Goal: Information Seeking & Learning: Learn about a topic

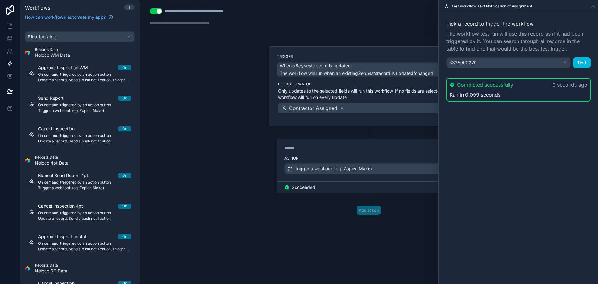
scroll to position [810, 0]
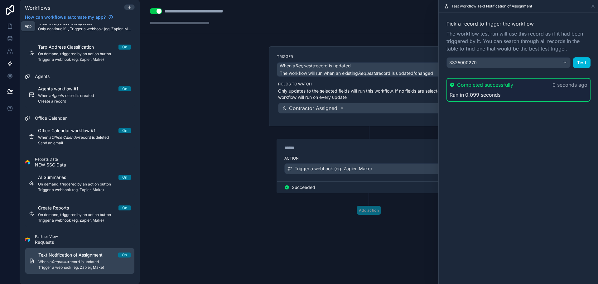
click at [7, 28] on icon at bounding box center [10, 26] width 6 height 6
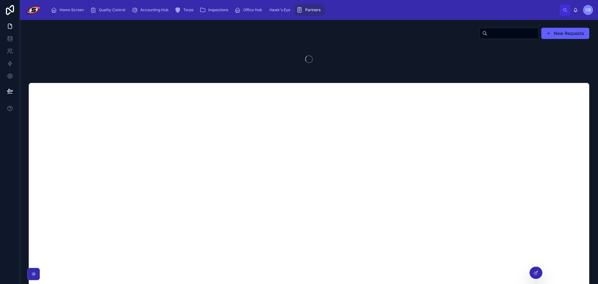
click at [56, 10] on icon "scrollable content" at bounding box center [54, 10] width 6 height 6
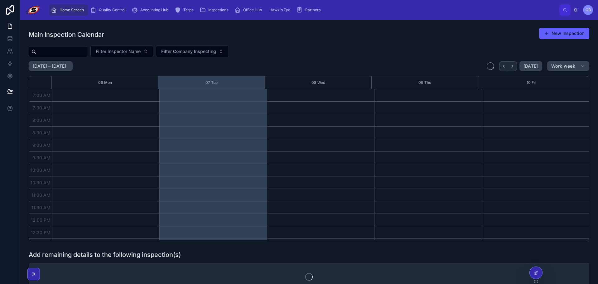
scroll to position [175, 0]
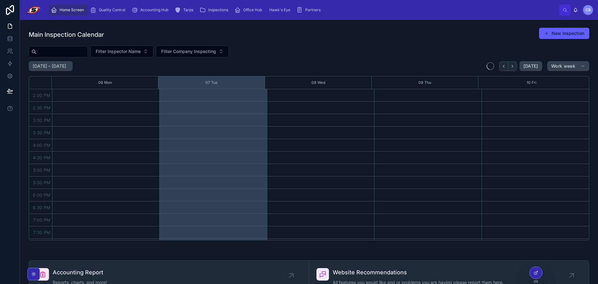
click at [152, 13] on div "Accounting Hub" at bounding box center [151, 10] width 39 height 10
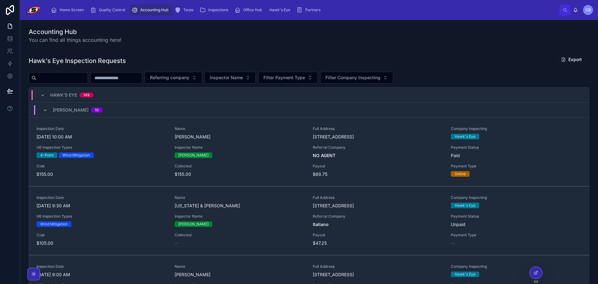
click at [311, 81] on button "Filter Payment Type" at bounding box center [288, 78] width 60 height 12
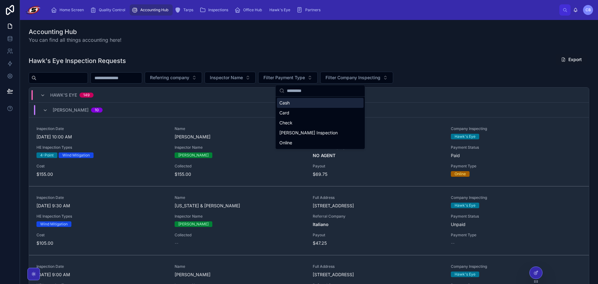
click at [311, 81] on button "Filter Payment Type" at bounding box center [288, 78] width 60 height 12
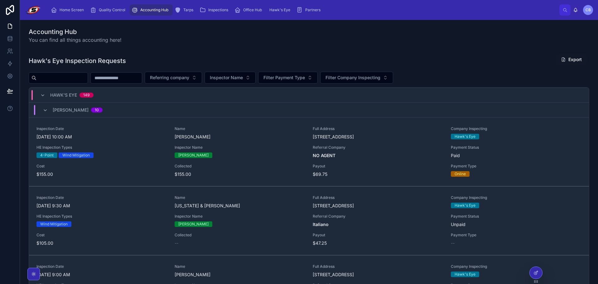
click at [142, 76] on input "text" at bounding box center [116, 78] width 51 height 9
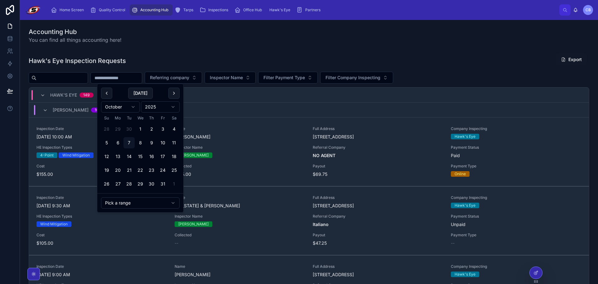
click at [108, 130] on button "28" at bounding box center [106, 129] width 11 height 11
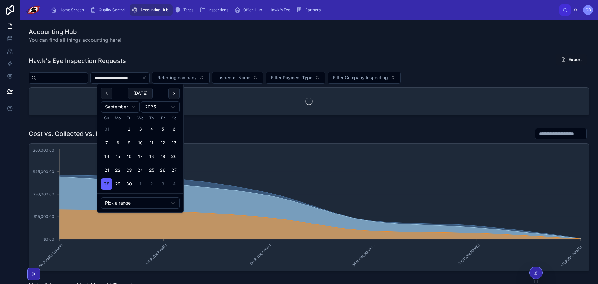
click at [174, 186] on button "4" at bounding box center [173, 183] width 11 height 11
type input "**********"
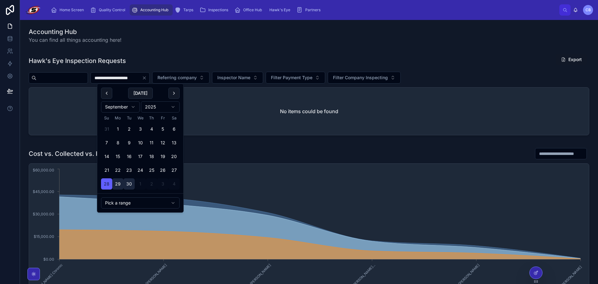
click at [238, 54] on div "Hawk's Eye Inspection Requests Export" at bounding box center [309, 61] width 561 height 14
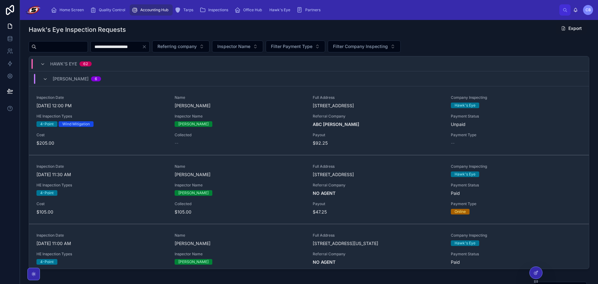
click at [147, 47] on icon "Clear" at bounding box center [144, 46] width 5 height 5
click at [197, 33] on div "Hawk's Eye Inspection Requests Export" at bounding box center [309, 29] width 561 height 14
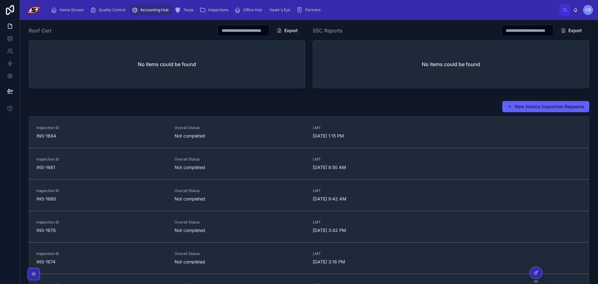
scroll to position [898, 0]
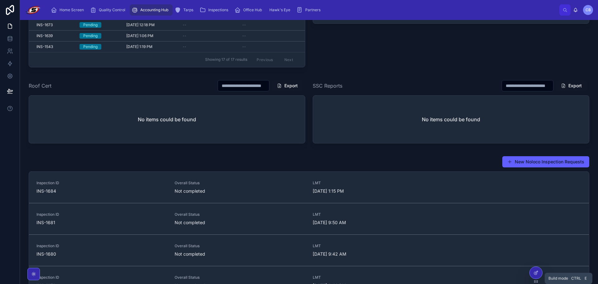
click at [534, 272] on icon at bounding box center [536, 272] width 5 height 5
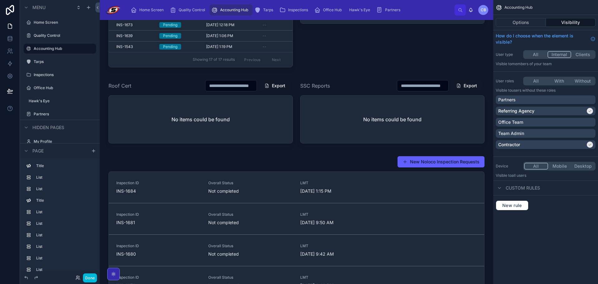
click at [285, 185] on div at bounding box center [297, 271] width 384 height 236
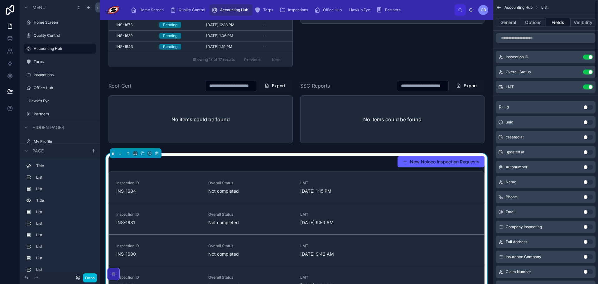
click at [541, 20] on button "Options" at bounding box center [533, 22] width 25 height 9
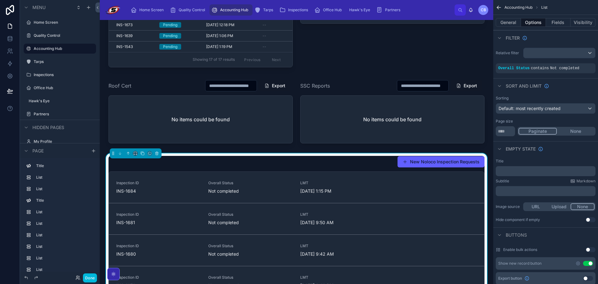
click at [510, 25] on button "General" at bounding box center [508, 22] width 25 height 9
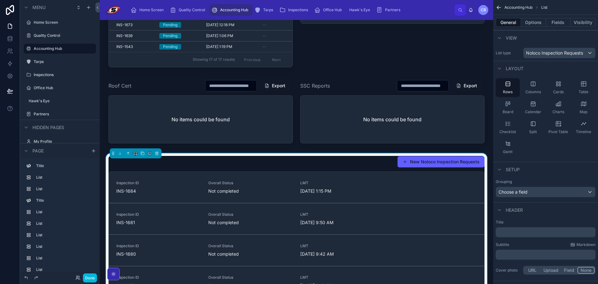
click at [522, 25] on button "Options" at bounding box center [533, 22] width 25 height 9
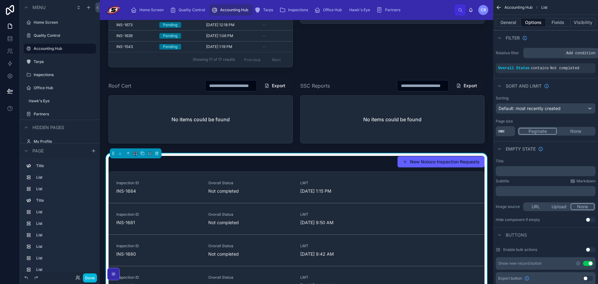
click at [0, 0] on icon "scrollable content" at bounding box center [0, 0] width 0 height 0
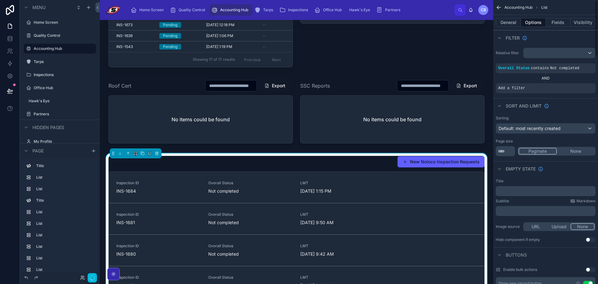
click at [555, 83] on div "Add a filter" at bounding box center [546, 88] width 100 height 10
click at [555, 90] on div "Add a filter" at bounding box center [546, 88] width 100 height 10
click at [0, 0] on icon "scrollable content" at bounding box center [0, 0] width 0 height 0
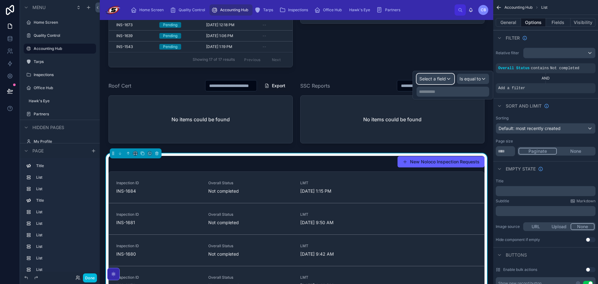
click at [447, 77] on div "Select a field" at bounding box center [435, 79] width 37 height 10
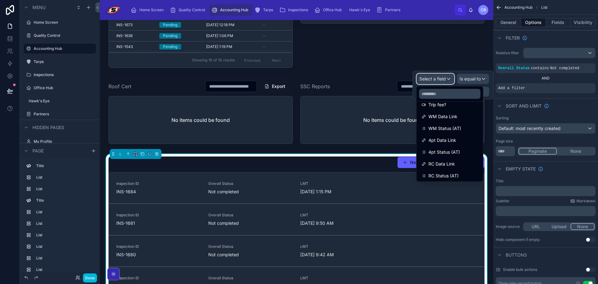
scroll to position [499, 0]
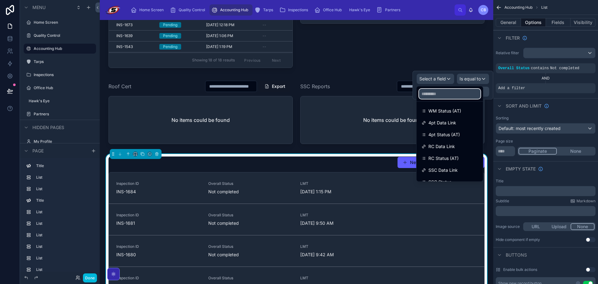
click at [459, 93] on input "text" at bounding box center [449, 94] width 61 height 10
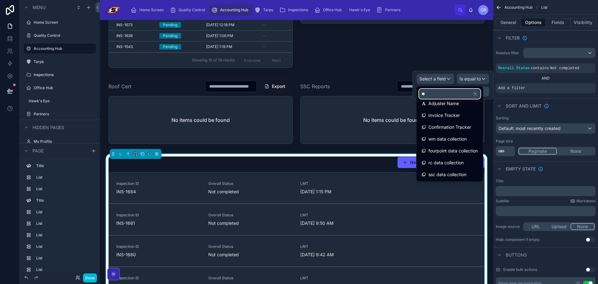
scroll to position [127, 0]
type input "****"
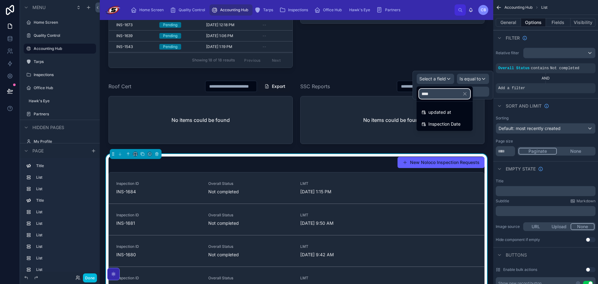
scroll to position [0, 0]
click at [463, 124] on div "Inspection Date" at bounding box center [445, 123] width 46 height 7
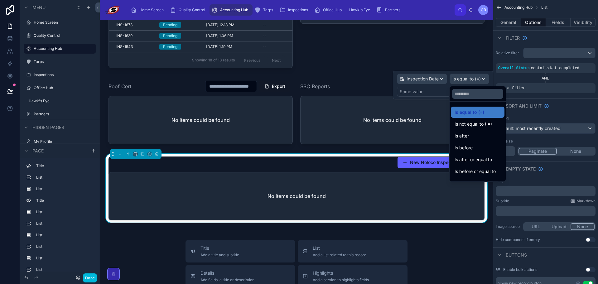
click at [483, 144] on div "Is before" at bounding box center [478, 147] width 46 height 7
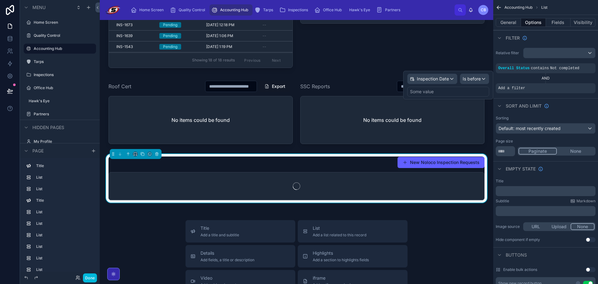
click at [460, 91] on div "Some value" at bounding box center [448, 92] width 82 height 10
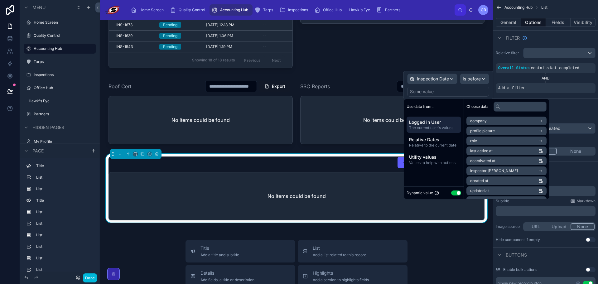
click at [457, 193] on button "Use setting" at bounding box center [456, 193] width 10 height 5
select select "****"
select select "*"
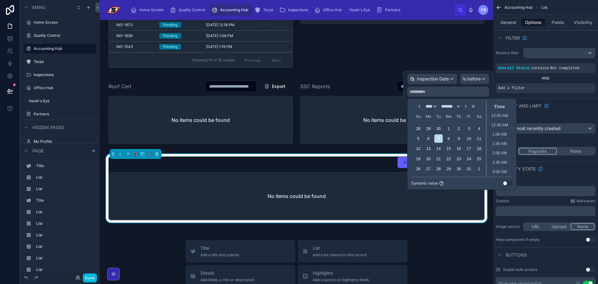
drag, startPoint x: 511, startPoint y: 182, endPoint x: 506, endPoint y: 180, distance: 5.6
click at [510, 182] on button "Use setting" at bounding box center [508, 183] width 10 height 5
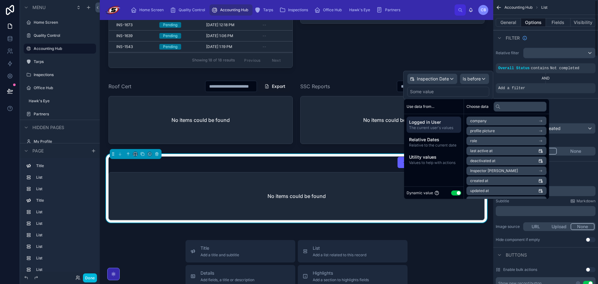
click at [433, 138] on span "Relative Dates" at bounding box center [434, 140] width 50 height 6
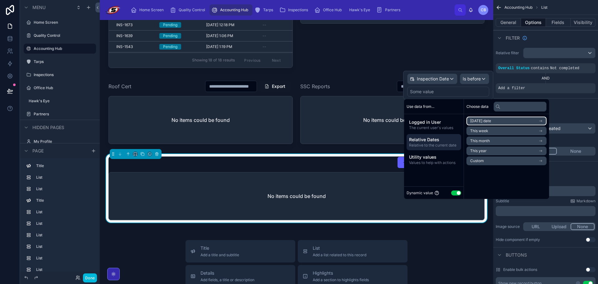
click at [480, 121] on span "[DATE] date" at bounding box center [480, 121] width 21 height 5
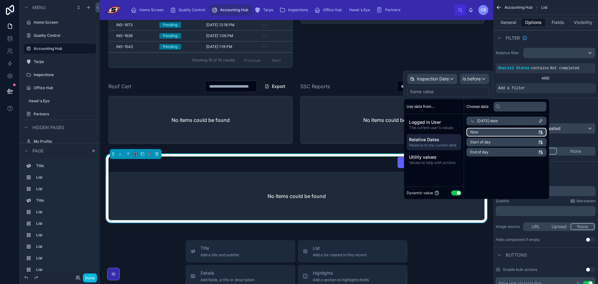
click at [479, 132] on li "Now" at bounding box center [507, 132] width 80 height 9
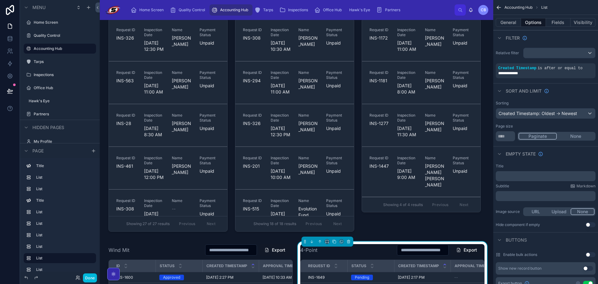
scroll to position [461, 0]
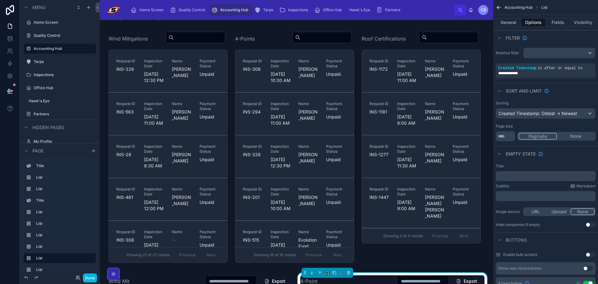
click at [390, 48] on div at bounding box center [421, 148] width 127 height 239
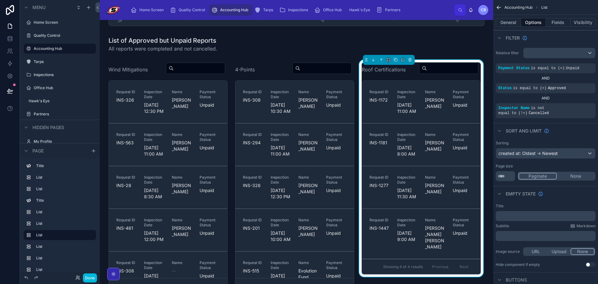
scroll to position [430, 0]
click at [231, 75] on div "4-Points Request ID INS-308 Inspection Date [DATE] 10:30 AM Name [PERSON_NAME] …" at bounding box center [294, 179] width 127 height 239
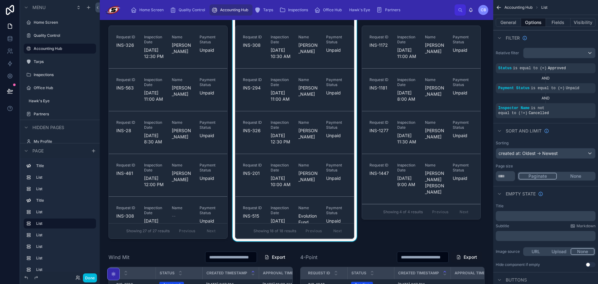
scroll to position [492, 0]
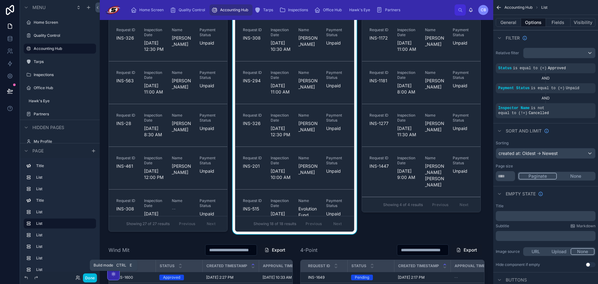
click at [89, 279] on button "Done" at bounding box center [90, 278] width 14 height 9
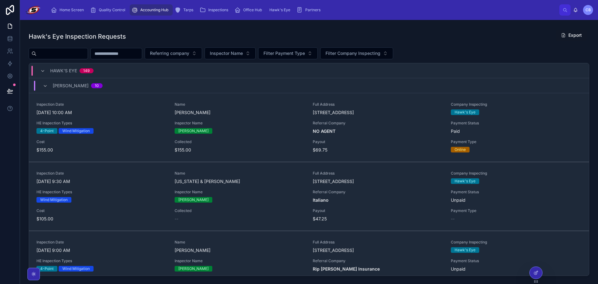
scroll to position [0, 0]
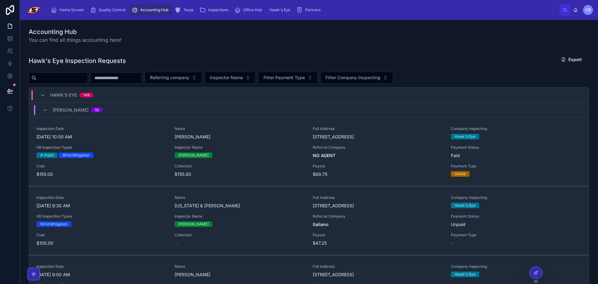
click at [251, 34] on div "Accounting Hub You can find all things accounting here!" at bounding box center [309, 35] width 561 height 16
click at [426, 10] on div "Home Screen Quality Control Accounting Hub Tarps Inspections Office Hub Hawk's …" at bounding box center [302, 10] width 513 height 14
